Goal: Information Seeking & Learning: Check status

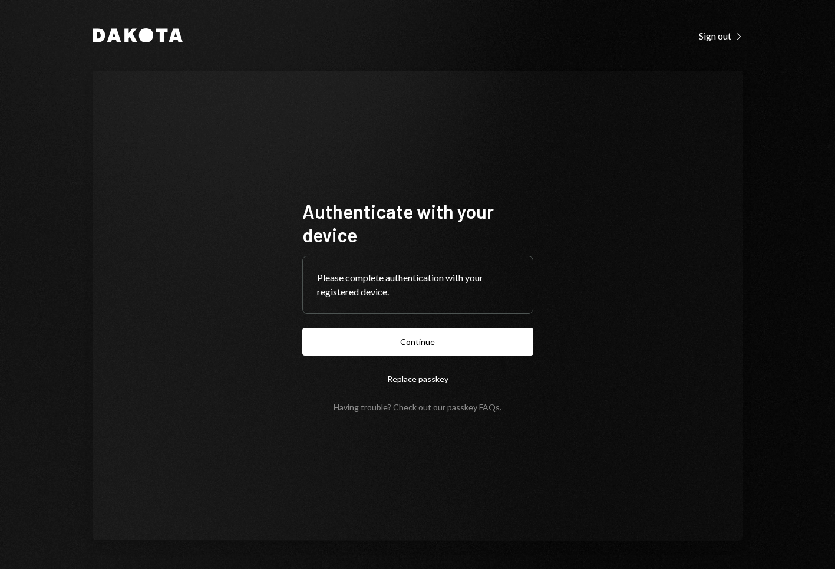
click at [388, 356] on form "Authenticate with your device Please complete authentication with your register…" at bounding box center [417, 305] width 231 height 213
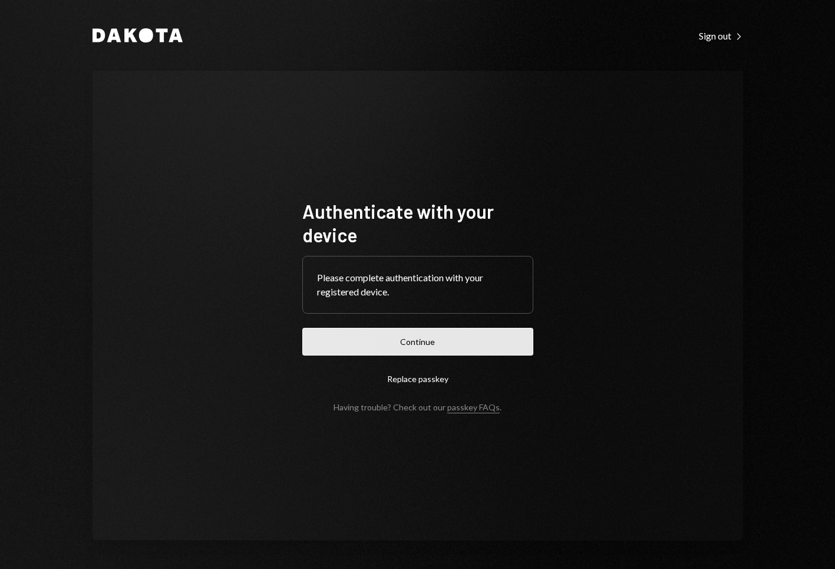
click at [402, 342] on button "Continue" at bounding box center [417, 342] width 231 height 28
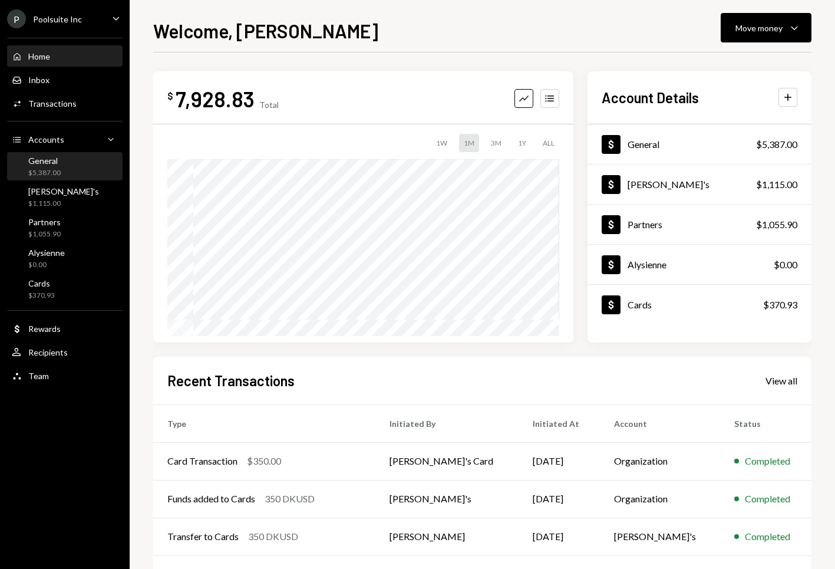
click at [63, 170] on div "General $5,387.00" at bounding box center [65, 167] width 106 height 22
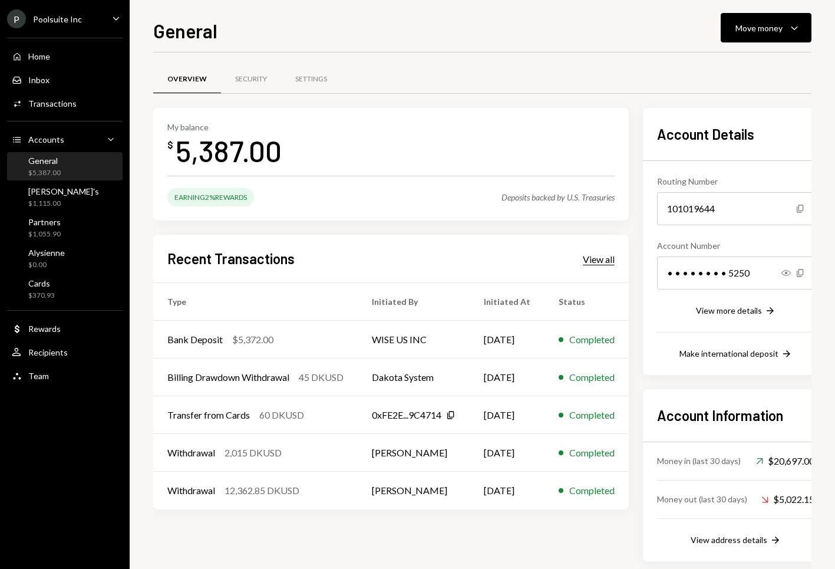
click at [614, 261] on div "View all" at bounding box center [599, 259] width 32 height 12
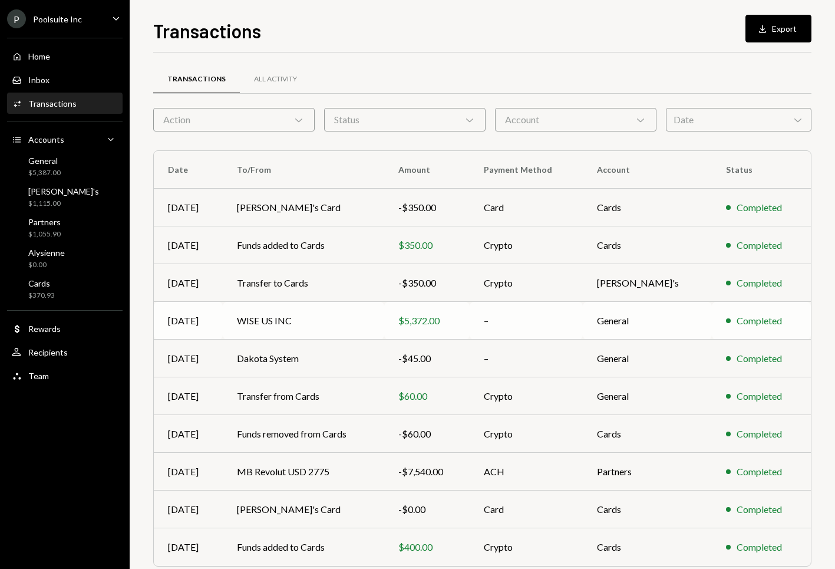
click at [348, 318] on td "WISE US INC" at bounding box center [303, 321] width 161 height 38
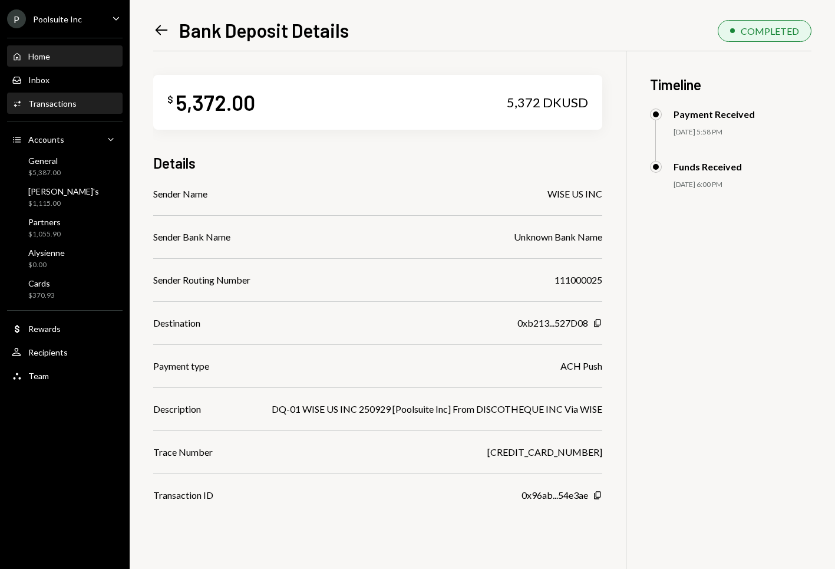
click at [48, 51] on div "Home" at bounding box center [39, 56] width 22 height 10
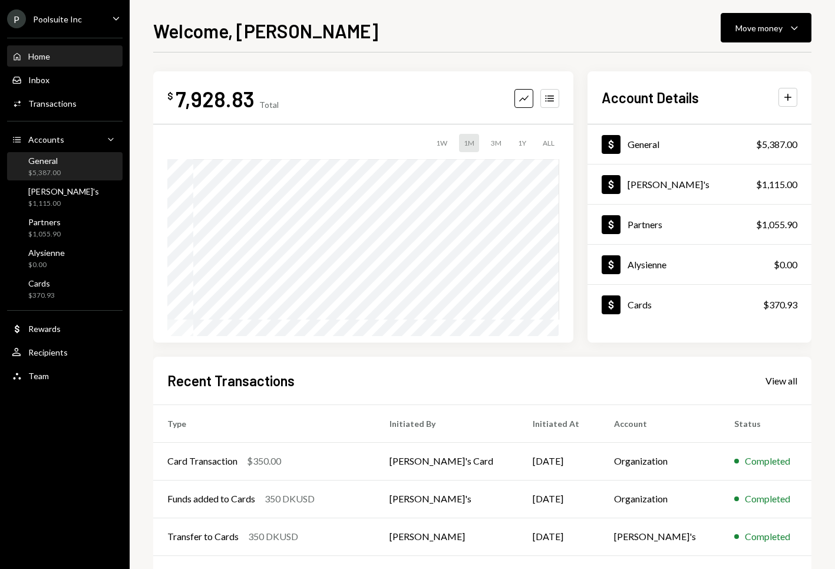
click at [63, 164] on div "General $5,387.00" at bounding box center [65, 167] width 106 height 22
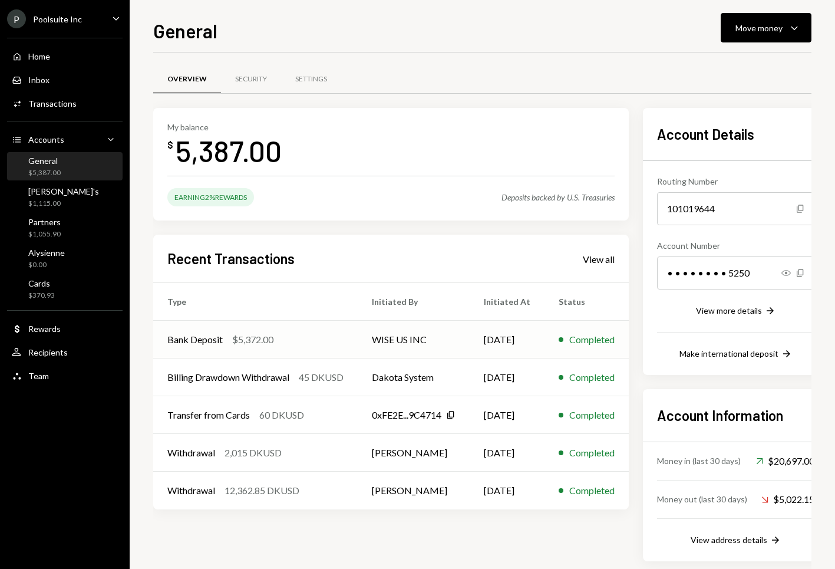
click at [259, 344] on div "$5,372.00" at bounding box center [252, 339] width 41 height 14
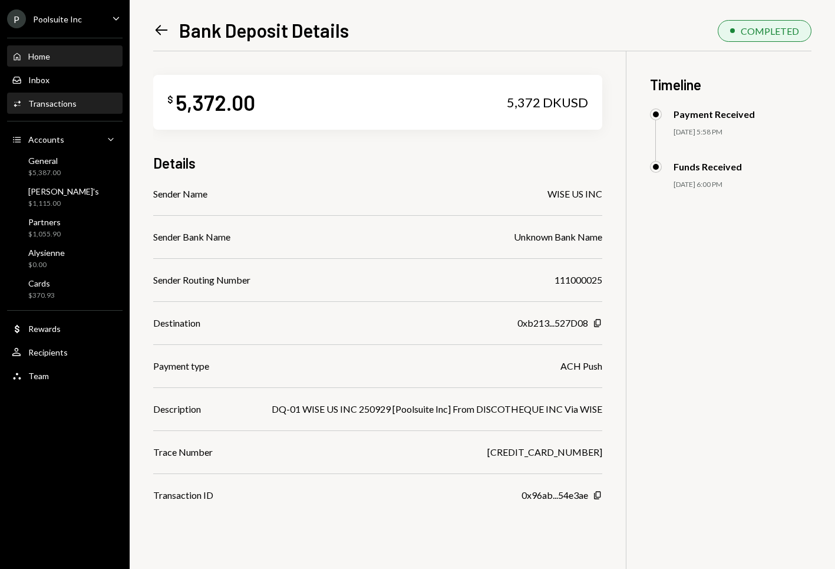
click at [60, 61] on div "Home Home" at bounding box center [65, 57] width 106 height 20
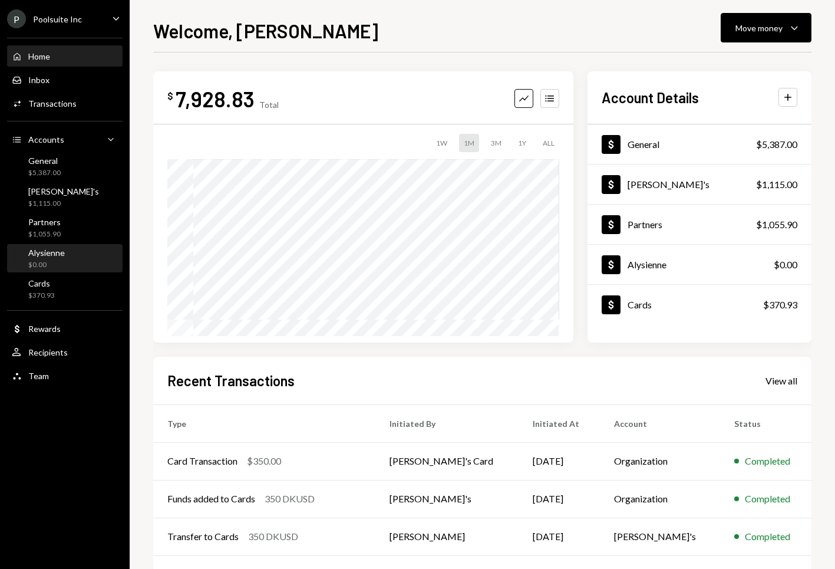
click at [46, 255] on div "Alysienne" at bounding box center [46, 253] width 37 height 10
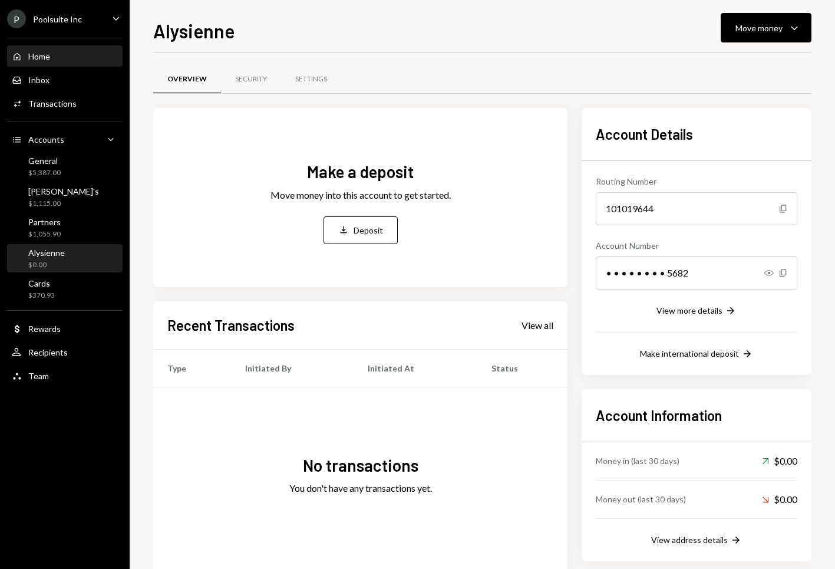
click at [54, 52] on div "Home Home" at bounding box center [65, 56] width 106 height 11
